Goal: Transaction & Acquisition: Purchase product/service

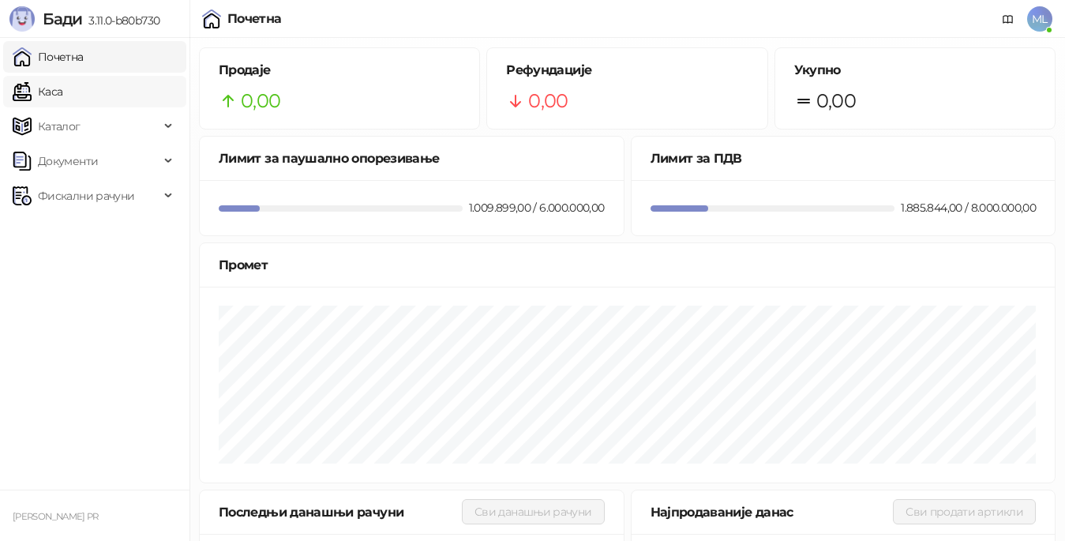
click at [62, 90] on link "Каса" at bounding box center [38, 92] width 50 height 32
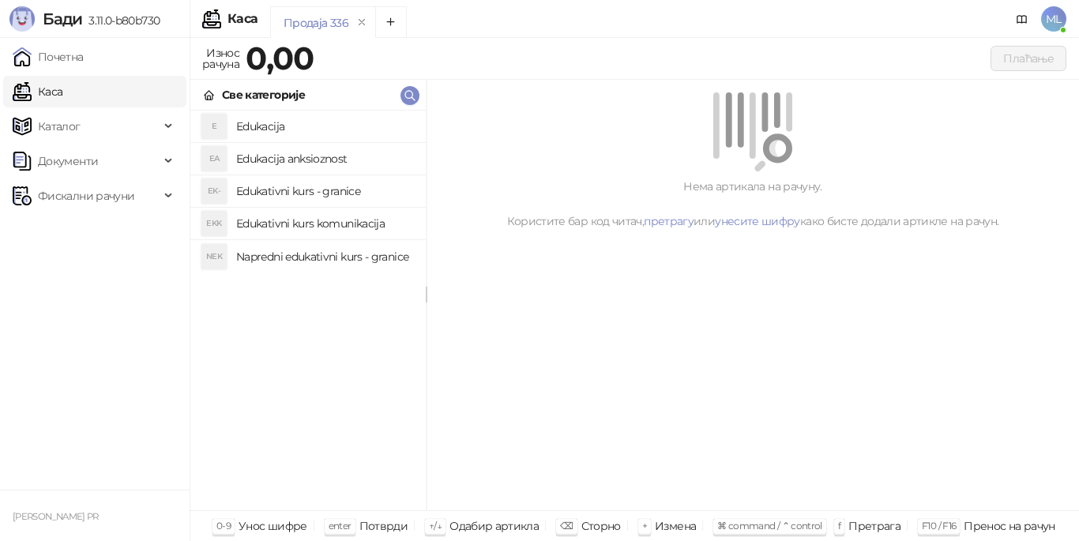
click at [395, 123] on h4 "Edukacija" at bounding box center [324, 126] width 177 height 25
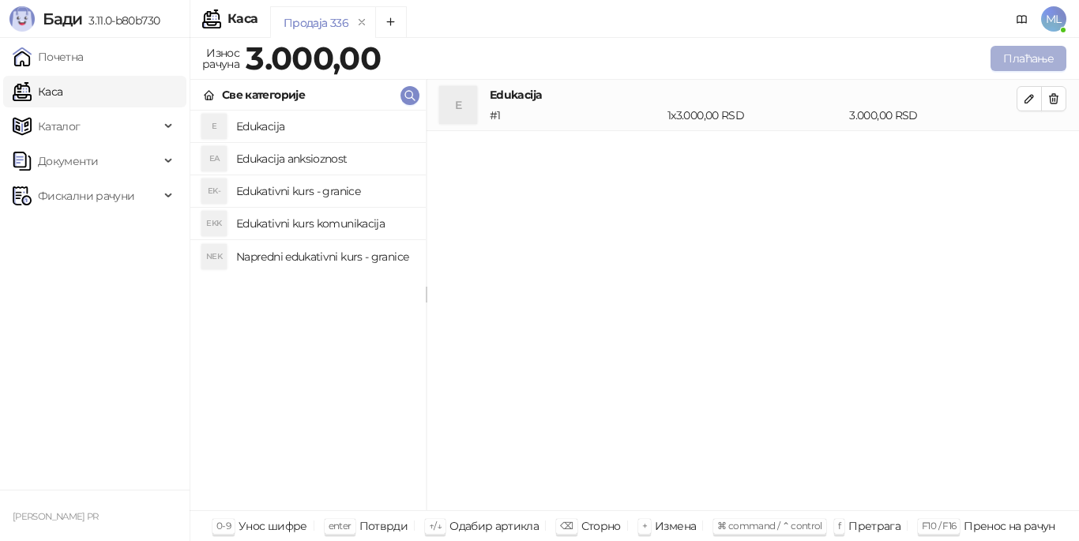
click at [1039, 53] on button "Плаћање" at bounding box center [1028, 58] width 76 height 25
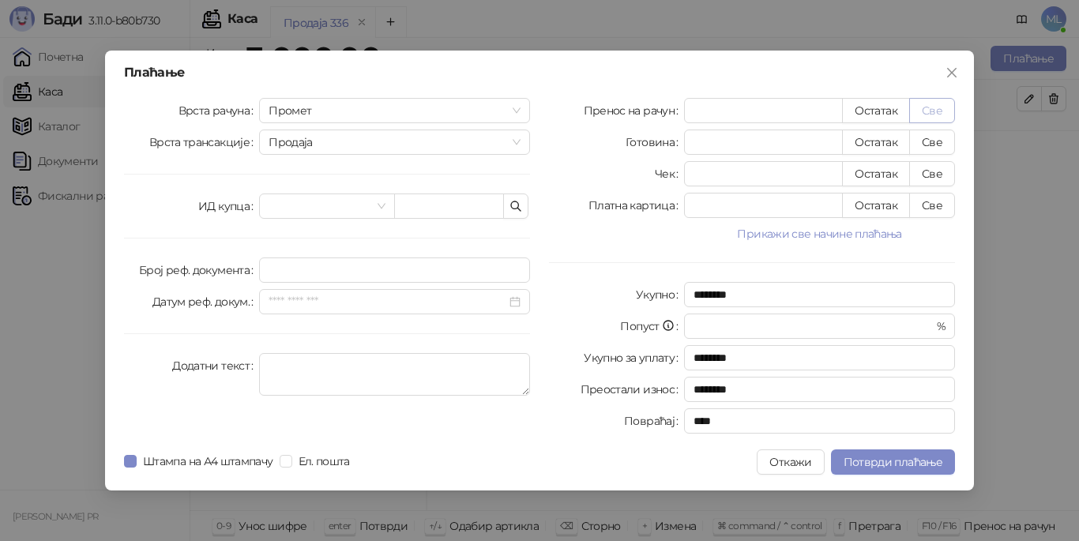
click at [938, 113] on button "Све" at bounding box center [932, 110] width 46 height 25
type input "****"
click at [891, 463] on span "Потврди плаћање" at bounding box center [892, 462] width 99 height 14
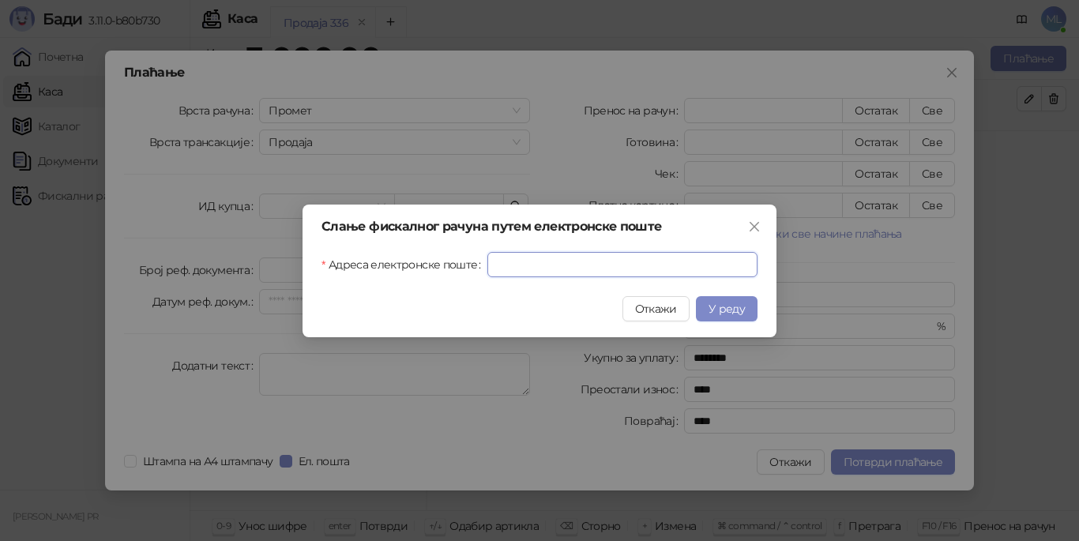
click at [593, 265] on input "Адреса електронске поште" at bounding box center [622, 264] width 270 height 25
type input "**********"
click at [722, 308] on span "У реду" at bounding box center [726, 309] width 36 height 14
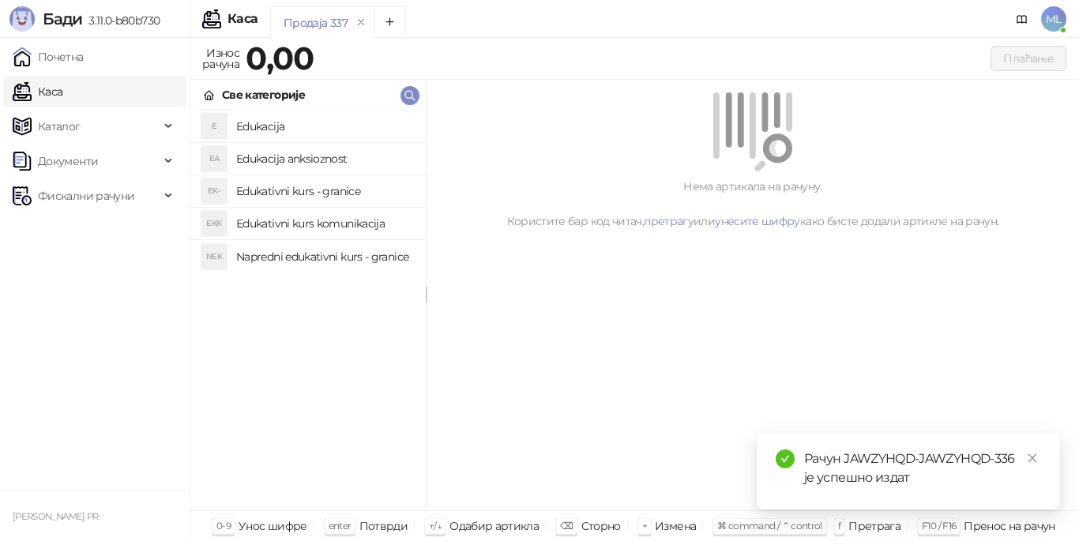
click at [287, 118] on h4 "Edukacija" at bounding box center [324, 126] width 177 height 25
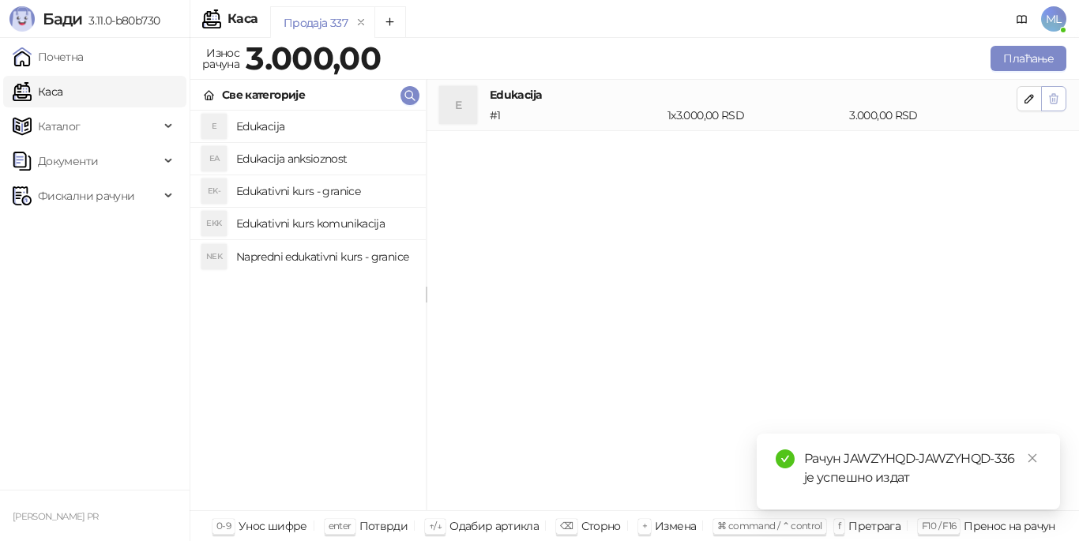
click at [1057, 103] on icon "button" at bounding box center [1053, 98] width 13 height 13
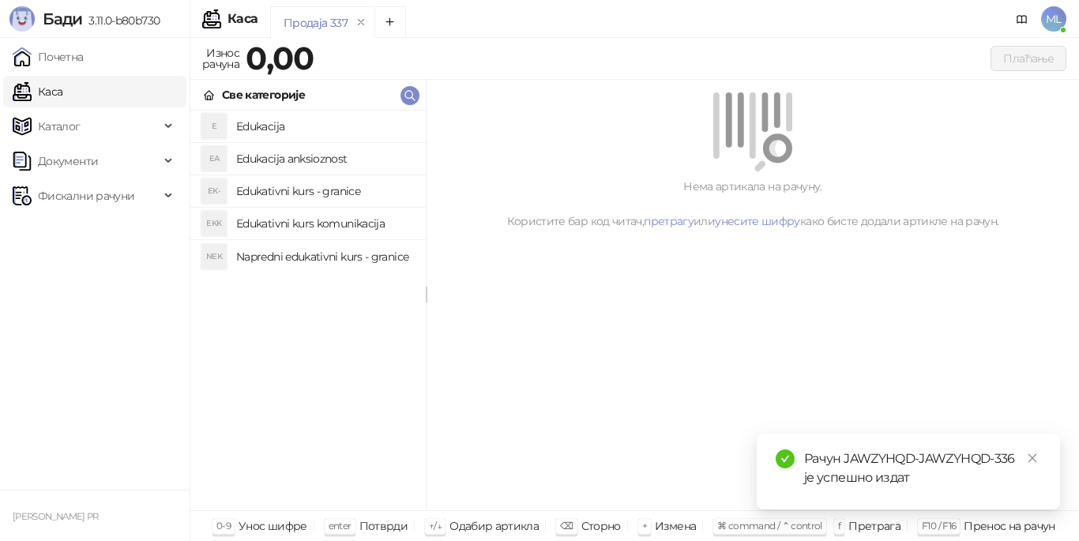
click at [325, 229] on h4 "Edukativni kurs komunikacija" at bounding box center [324, 223] width 177 height 25
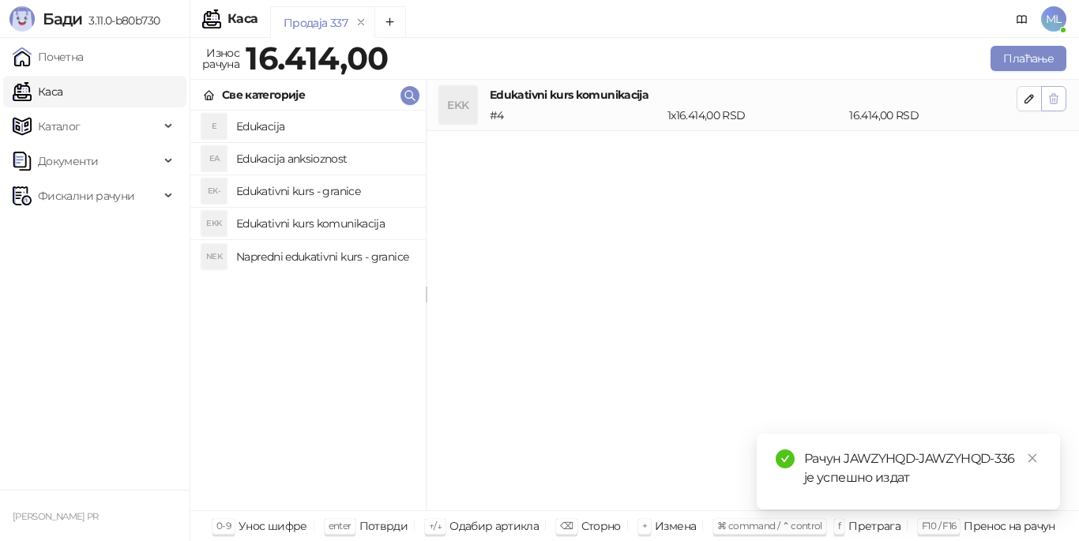
click at [1053, 99] on icon "button" at bounding box center [1053, 98] width 9 height 9
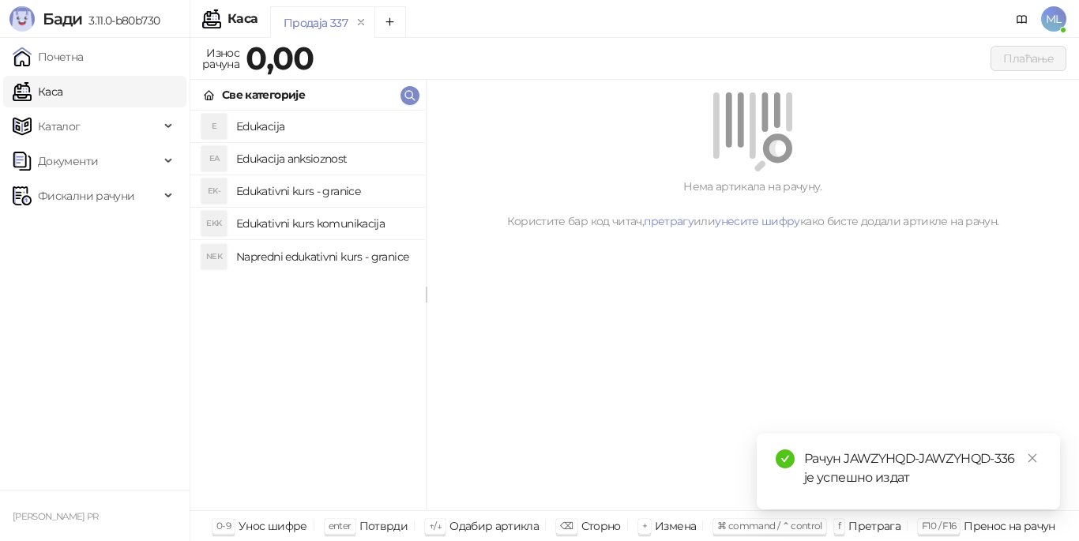
click at [356, 192] on h4 "Edukativni kurs - granice" at bounding box center [324, 190] width 177 height 25
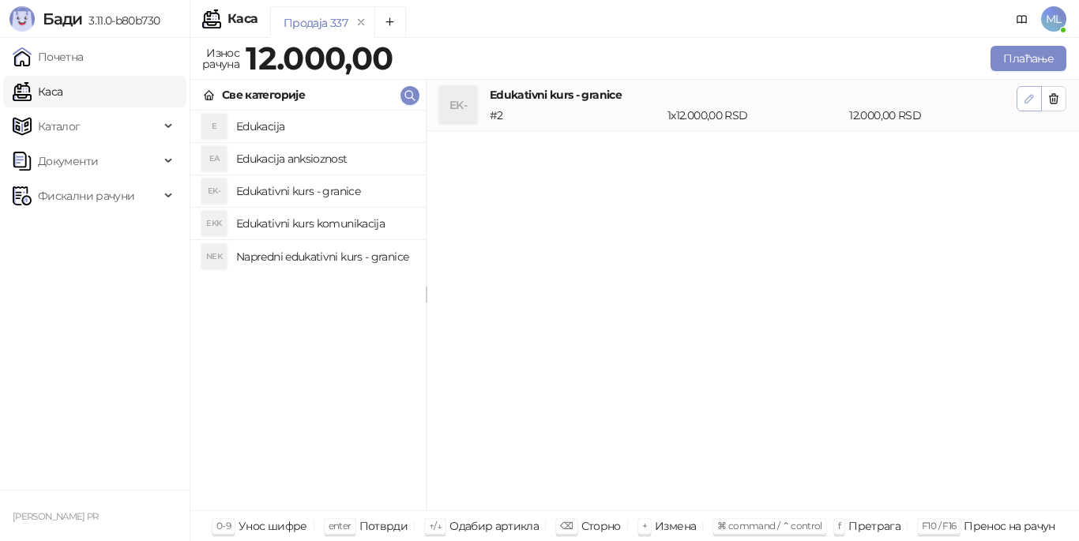
click at [1032, 96] on icon "button" at bounding box center [1029, 98] width 13 height 13
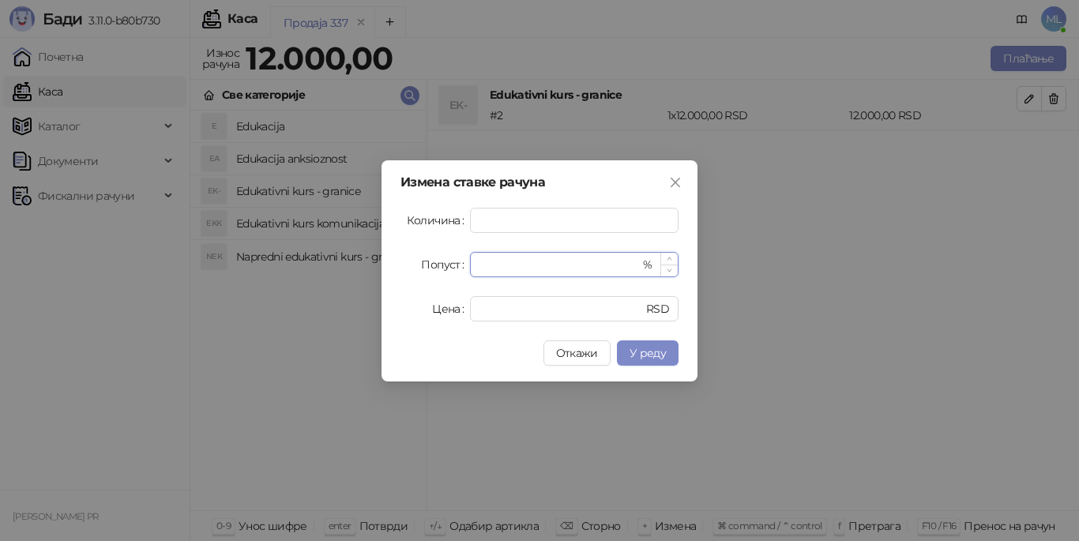
click at [601, 261] on input "*" at bounding box center [559, 265] width 160 height 24
type input "**"
click at [655, 353] on span "У реду" at bounding box center [647, 353] width 36 height 14
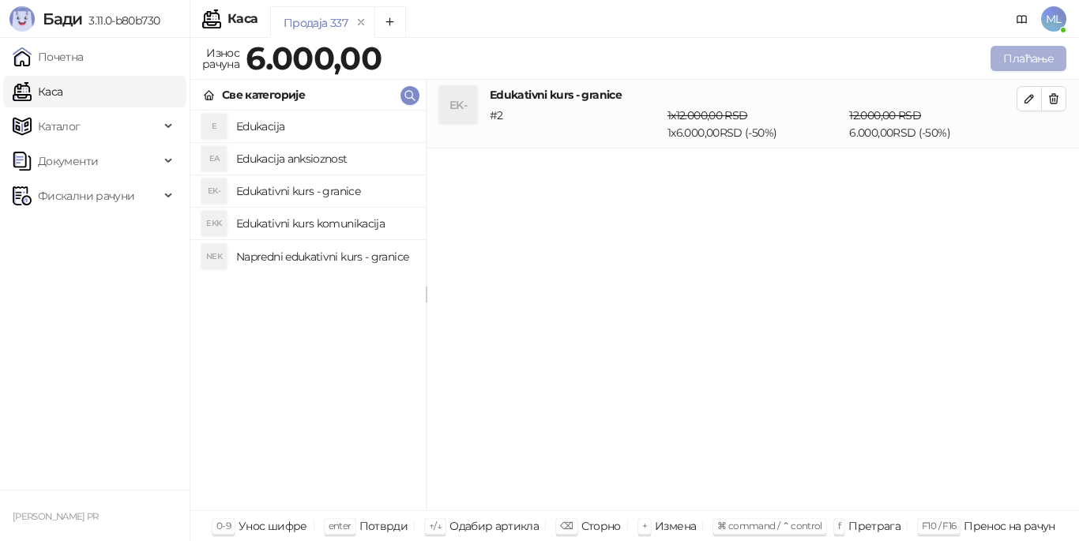
click at [1023, 54] on button "Плаћање" at bounding box center [1028, 58] width 76 height 25
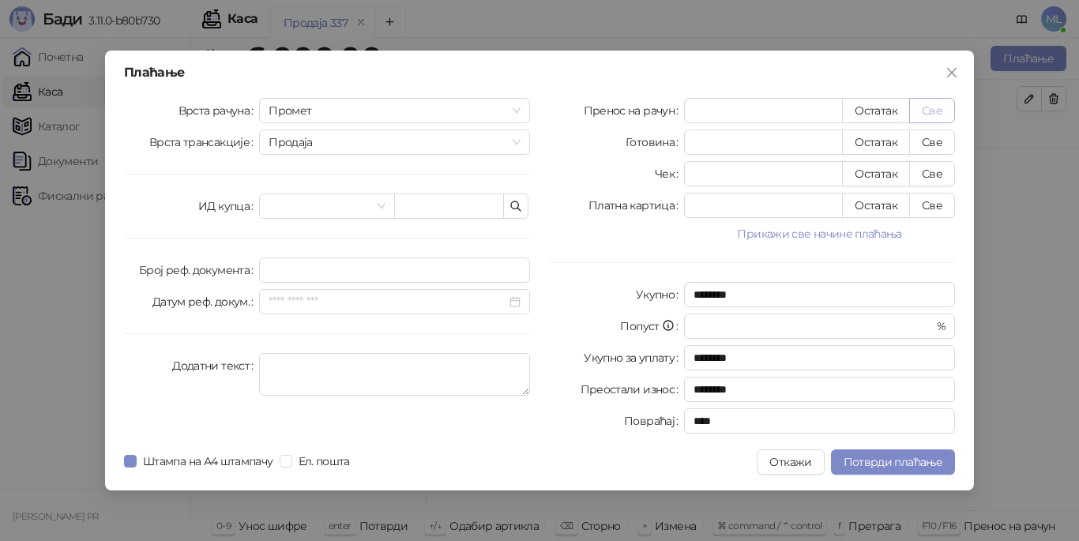
click at [929, 107] on button "Све" at bounding box center [932, 110] width 46 height 25
type input "****"
click at [872, 465] on span "Потврди плаћање" at bounding box center [892, 462] width 99 height 14
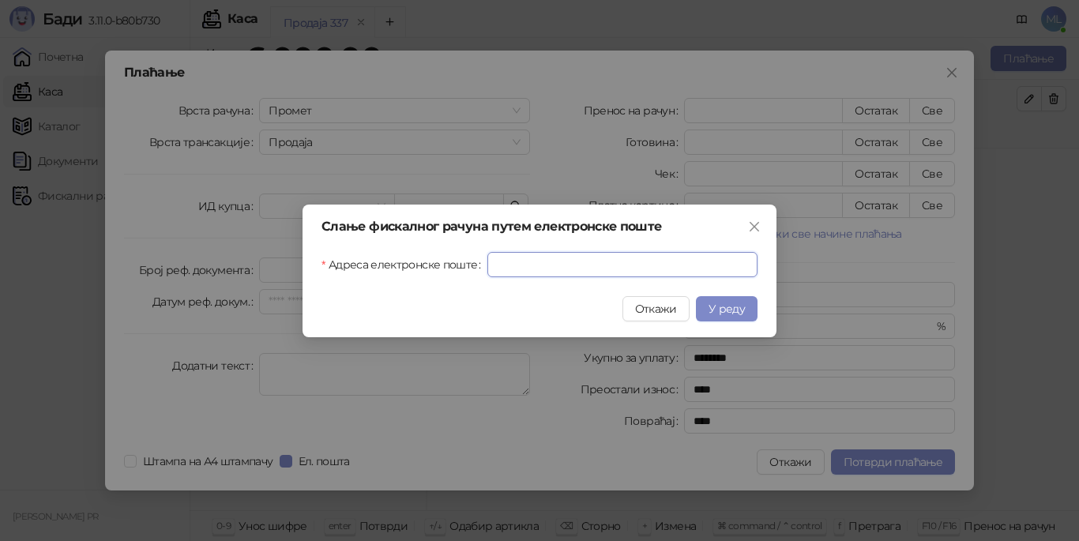
click at [565, 265] on input "Адреса електронске поште" at bounding box center [622, 264] width 270 height 25
type input "**********"
click at [733, 310] on span "У реду" at bounding box center [726, 309] width 36 height 14
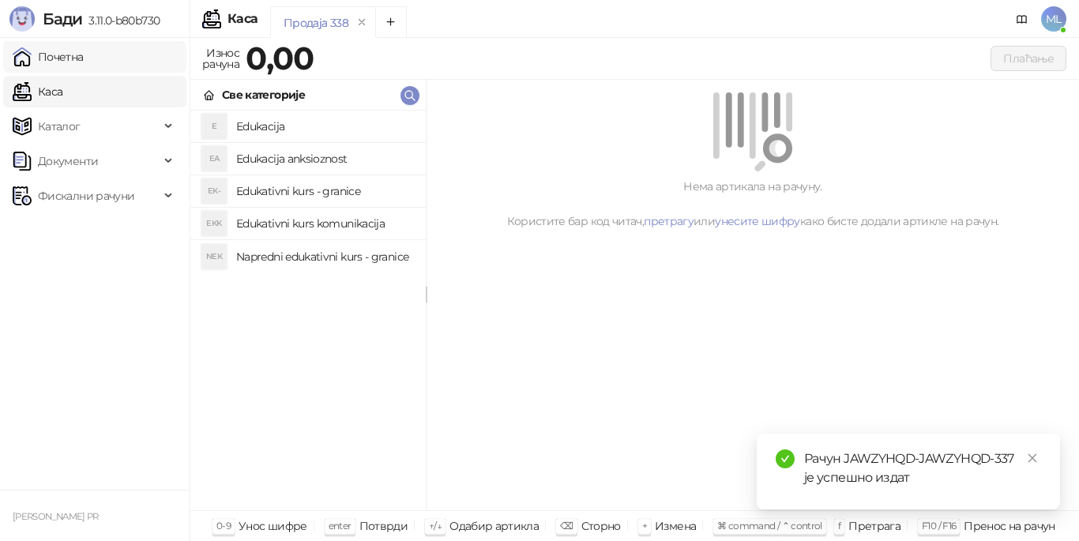
click at [84, 60] on link "Почетна" at bounding box center [48, 57] width 71 height 32
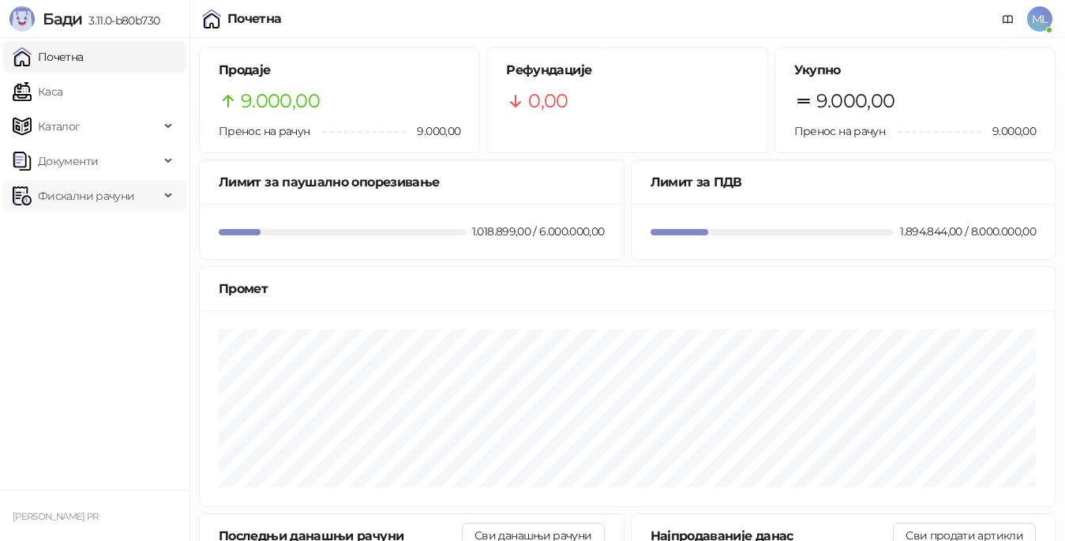
click at [115, 201] on span "Фискални рачуни" at bounding box center [86, 196] width 96 height 32
click at [112, 229] on link "Издати рачуни" at bounding box center [72, 231] width 106 height 32
click at [62, 91] on link "Каса" at bounding box center [38, 92] width 50 height 32
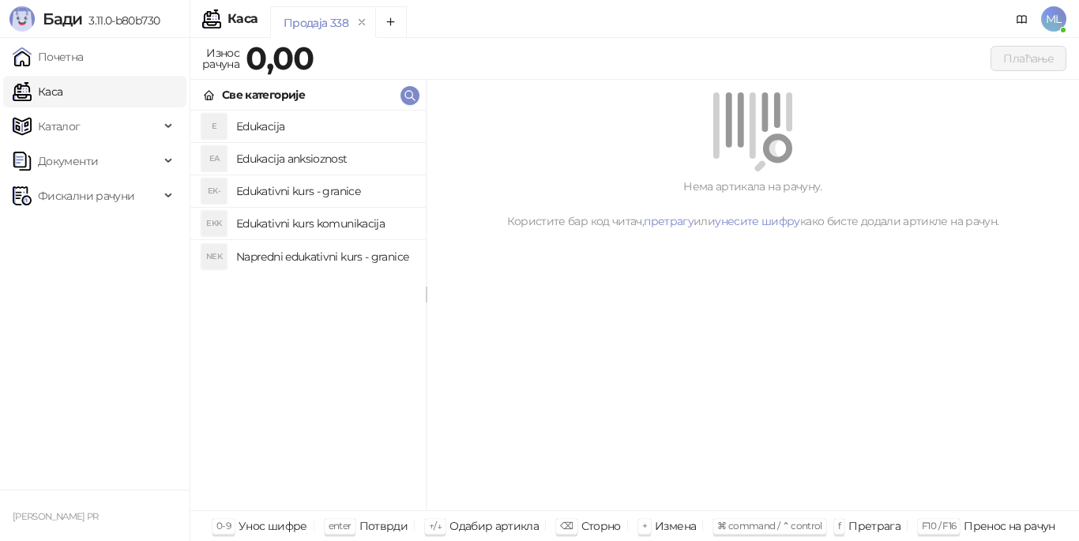
click at [278, 125] on h4 "Edukacija" at bounding box center [324, 126] width 177 height 25
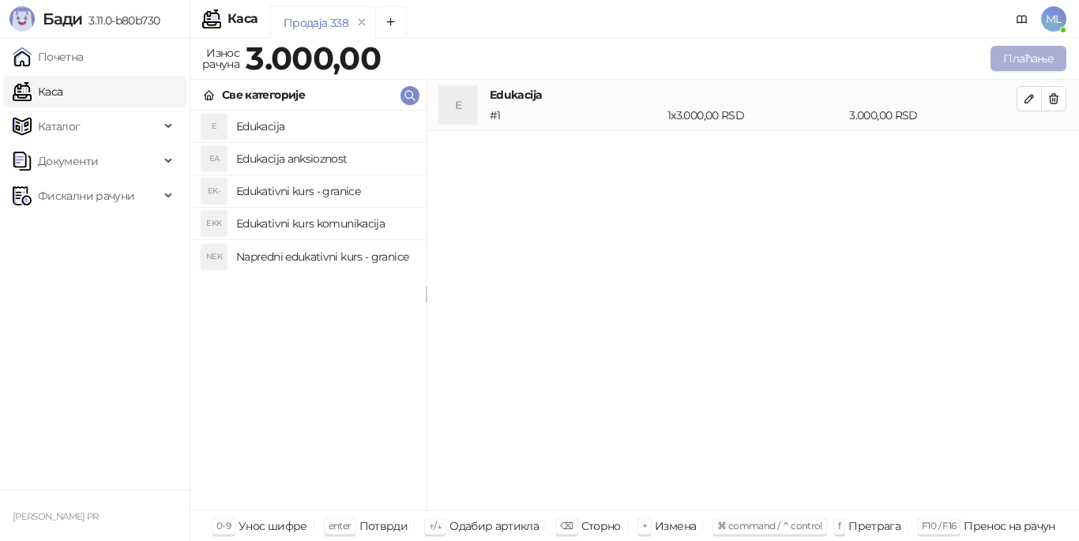
click at [1030, 58] on button "Плаћање" at bounding box center [1028, 58] width 76 height 25
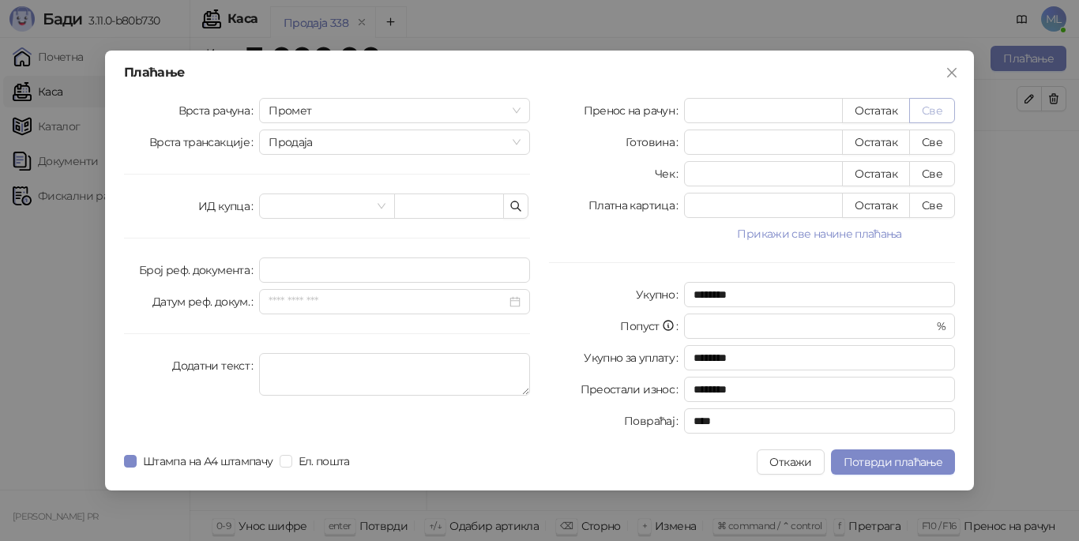
click at [935, 110] on button "Све" at bounding box center [932, 110] width 46 height 25
type input "****"
click at [895, 460] on span "Потврди плаћање" at bounding box center [892, 462] width 99 height 14
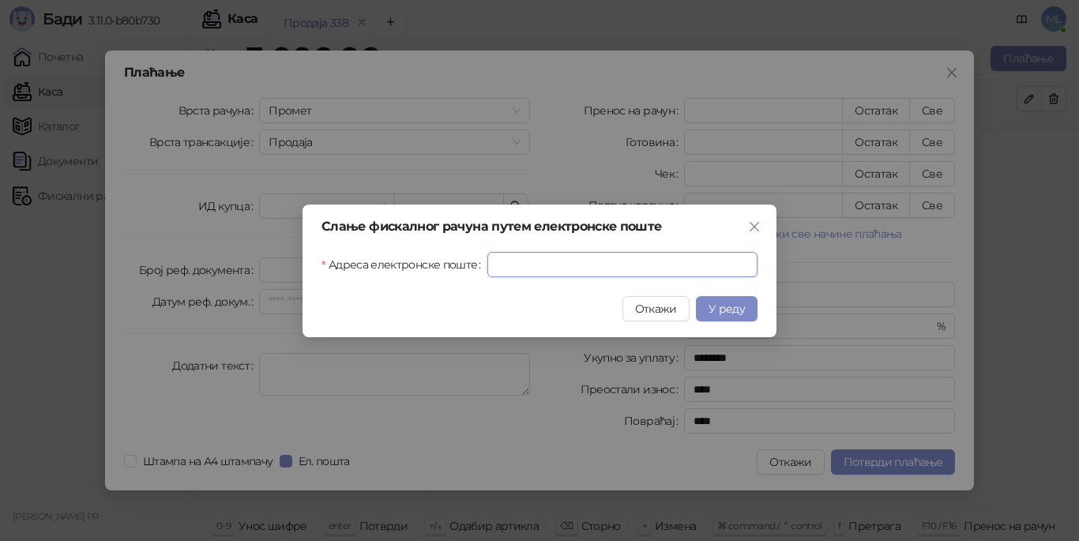
click at [625, 263] on input "Адреса електронске поште" at bounding box center [622, 264] width 270 height 25
type input "**********"
click at [729, 304] on span "У реду" at bounding box center [726, 309] width 36 height 14
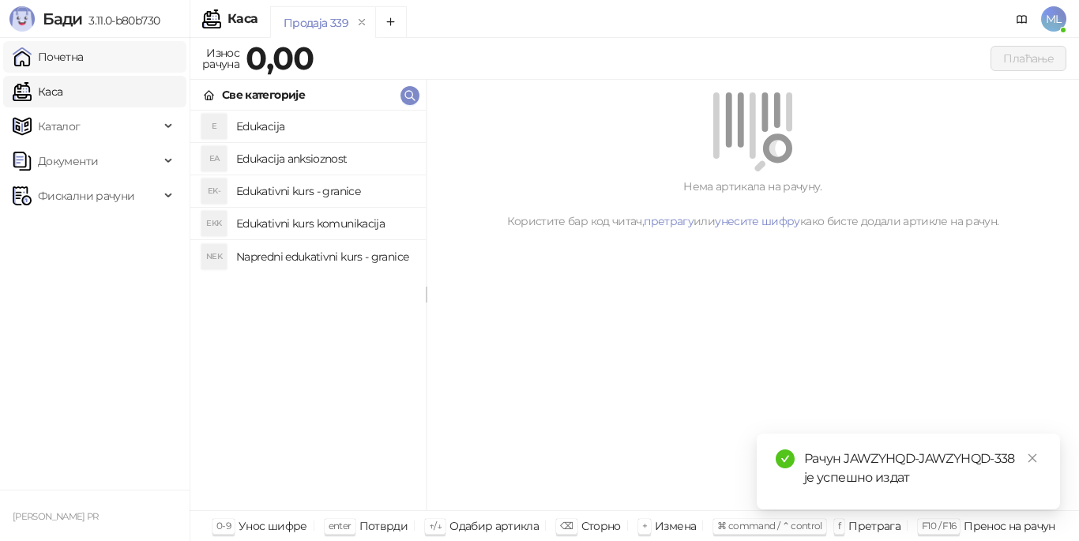
click at [84, 51] on link "Почетна" at bounding box center [48, 57] width 71 height 32
